Goal: Browse casually: Explore the website without a specific task or goal

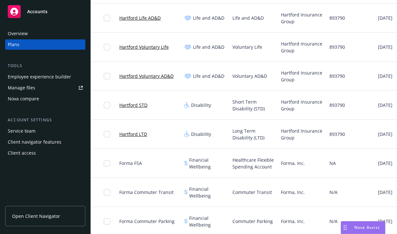
scroll to position [304, 0]
